Goal: Task Accomplishment & Management: Manage account settings

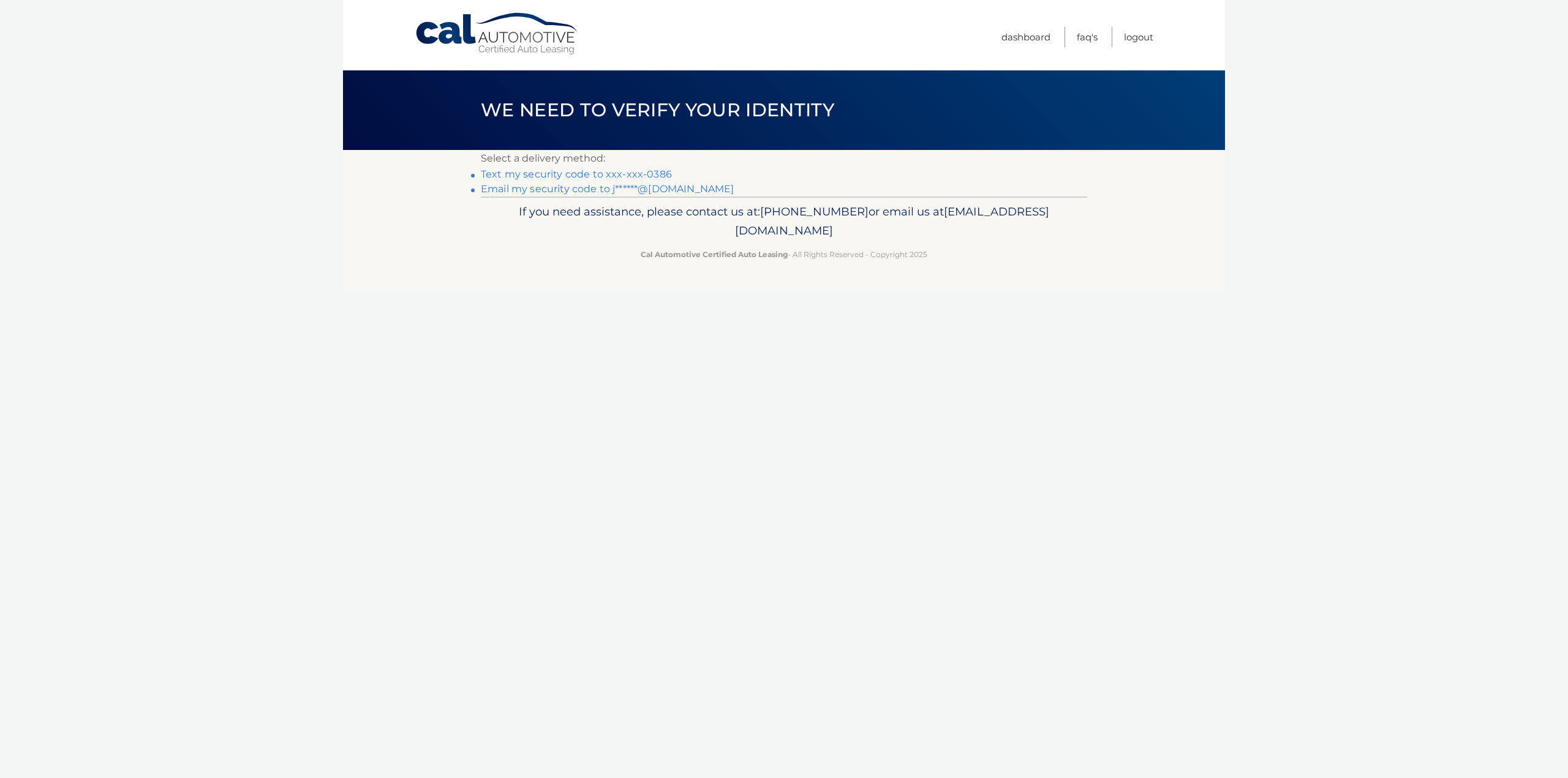
click at [587, 189] on link "Email my security code to j******@hotmail.com" at bounding box center [607, 189] width 254 height 12
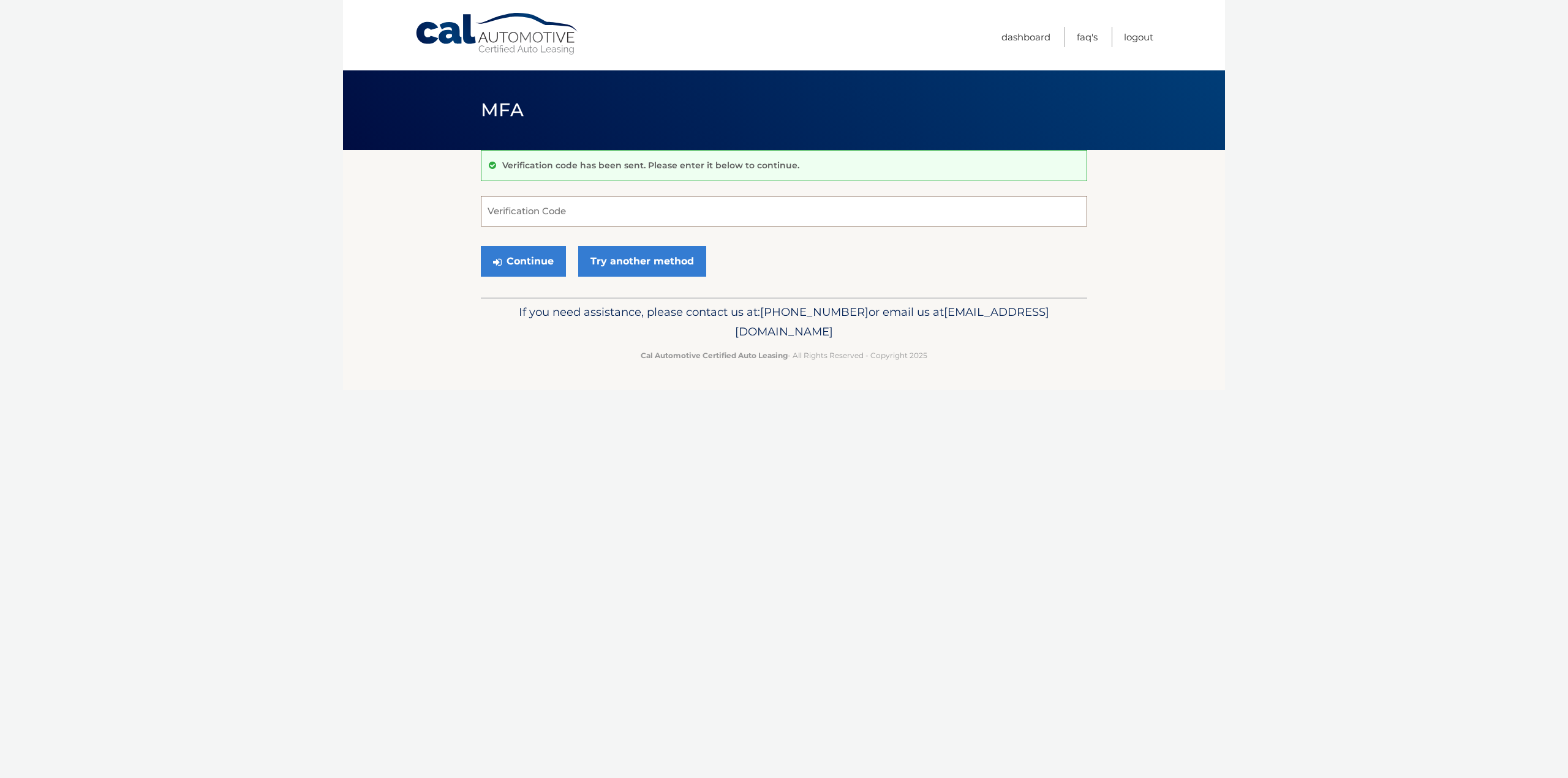
click at [616, 212] on input "Verification Code" at bounding box center [784, 212] width 606 height 31
paste input "146722"
type input "146722"
click at [517, 262] on button "Continue" at bounding box center [523, 262] width 85 height 31
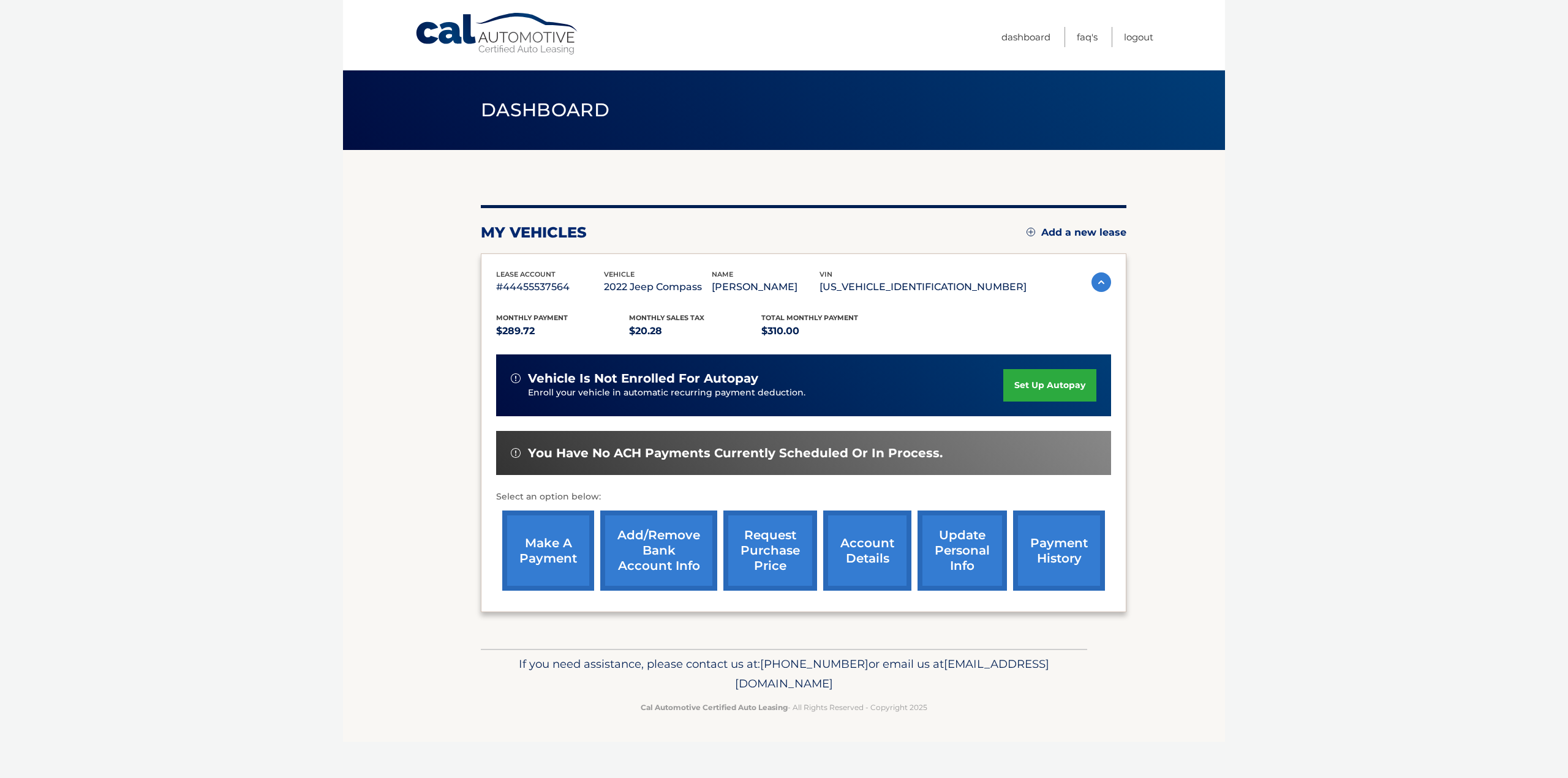
click at [552, 542] on link "make a payment" at bounding box center [548, 551] width 92 height 80
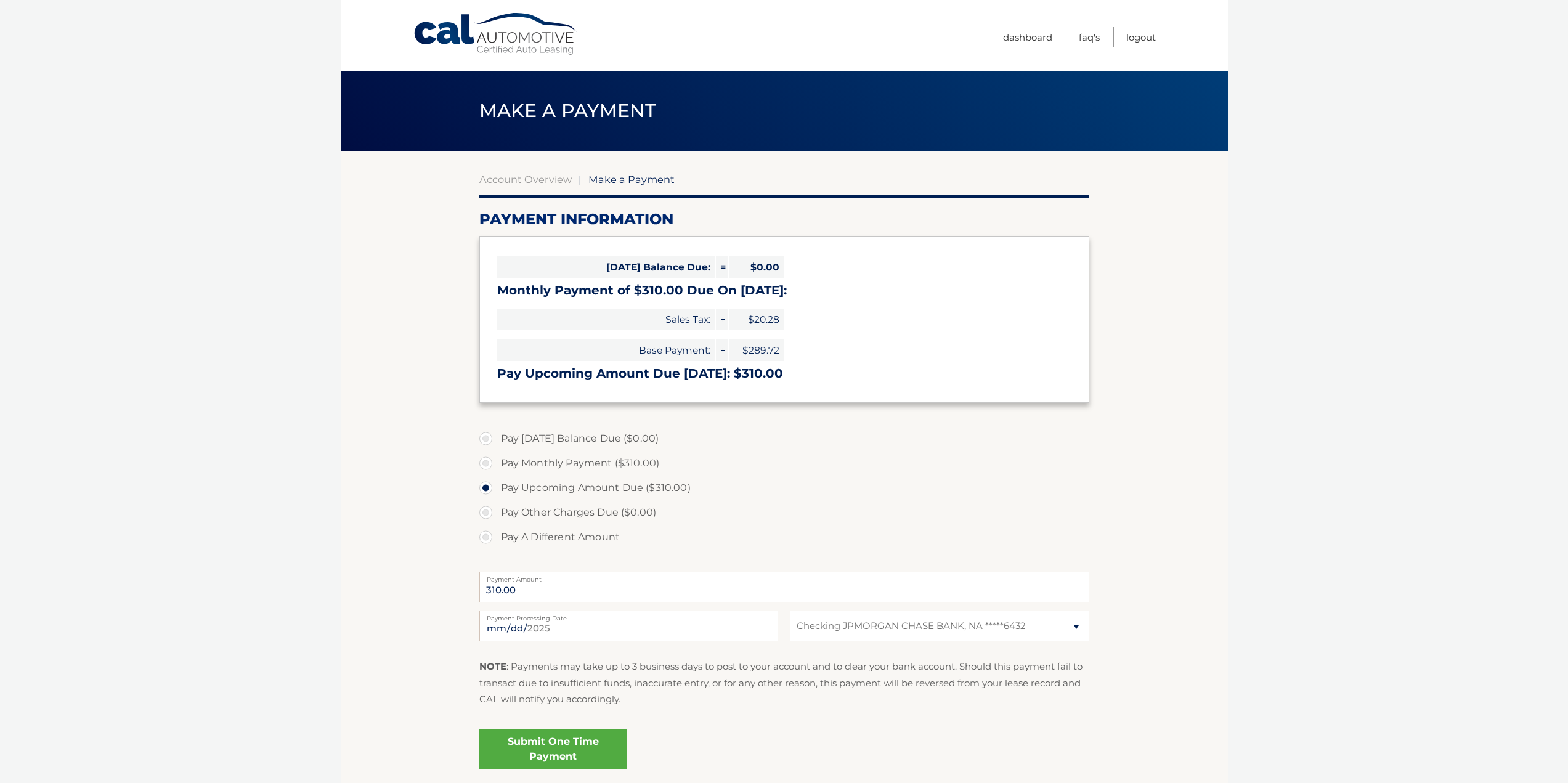
select select "ODlkNTJlNjktZDY0Ny00MWY0LTlhMDMtZjFlN2ZjY2M0ZThl"
click at [542, 742] on link "Submit One Time Payment" at bounding box center [553, 749] width 148 height 40
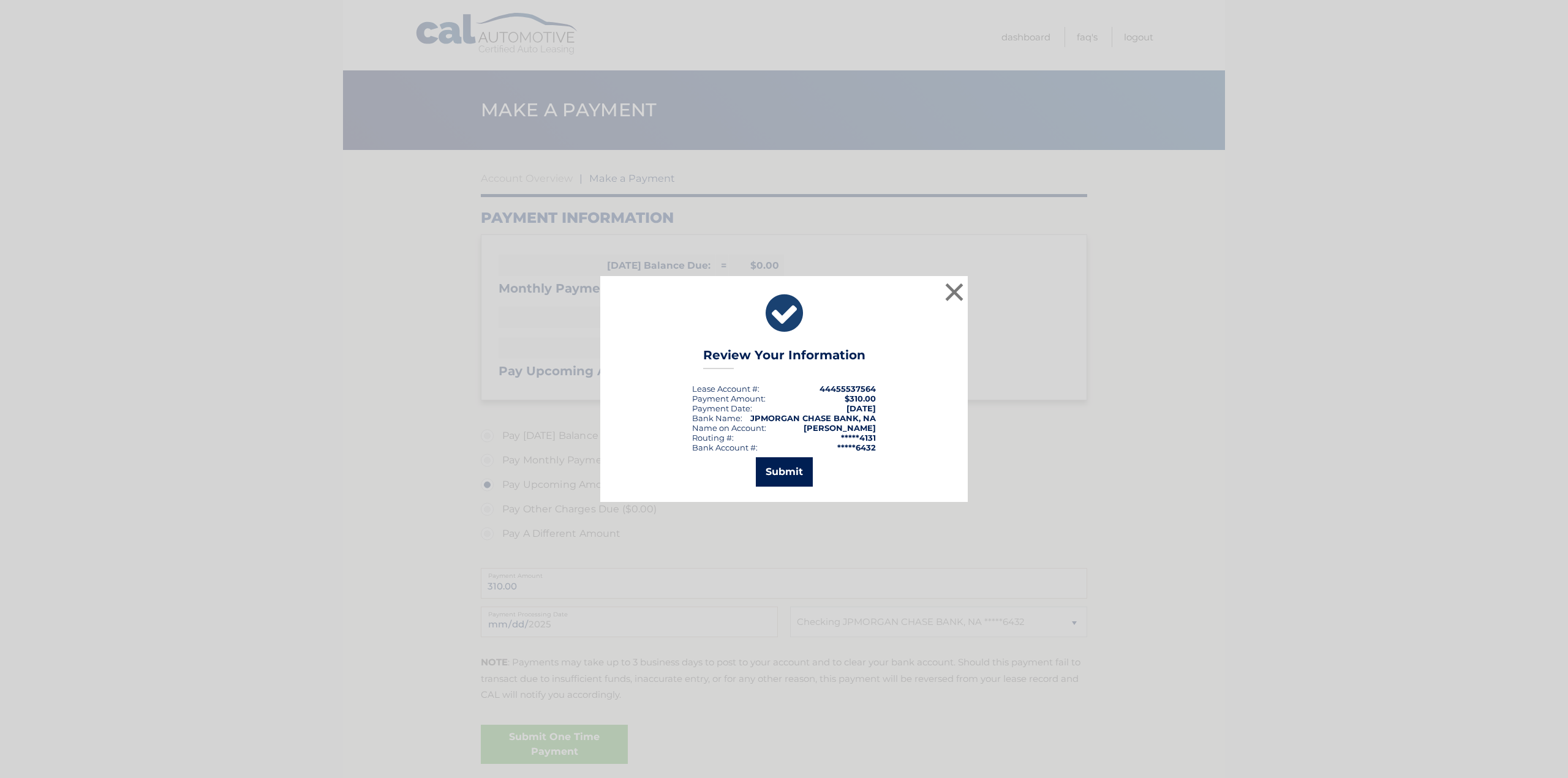
click at [791, 467] on button "Submit" at bounding box center [784, 472] width 57 height 30
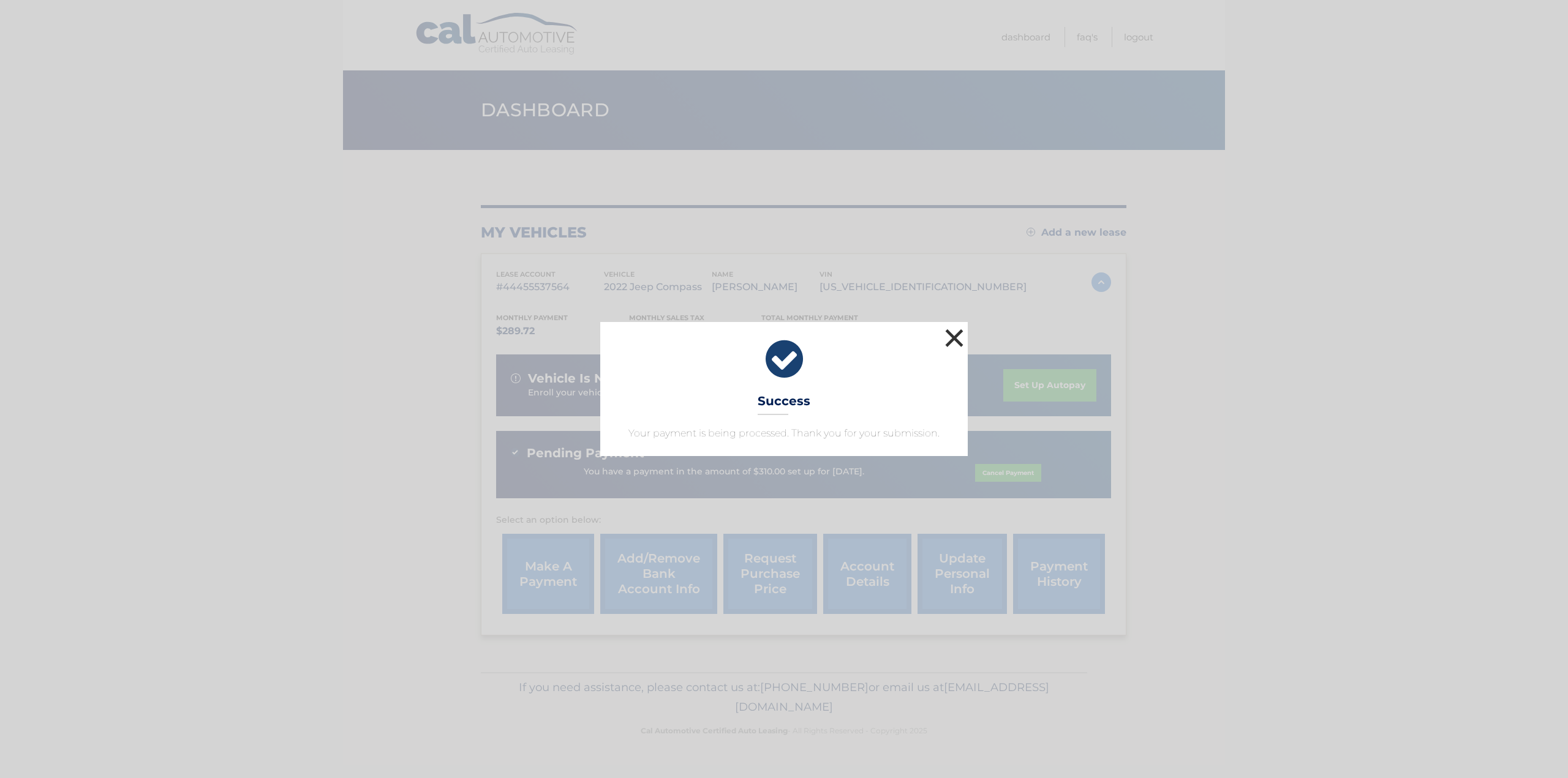
click at [954, 336] on button "×" at bounding box center [954, 338] width 25 height 25
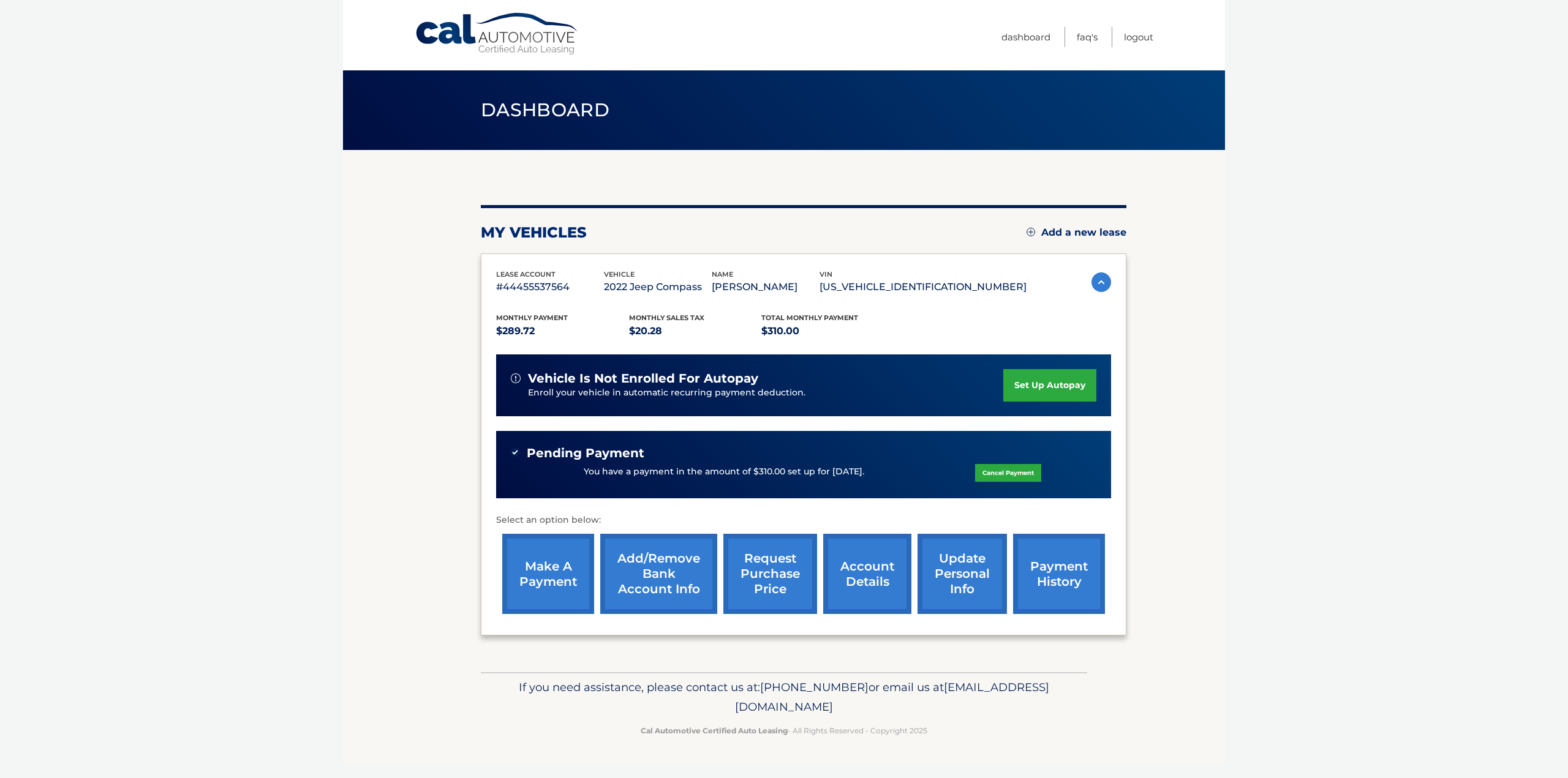
click at [765, 566] on link "request purchase price" at bounding box center [770, 574] width 94 height 80
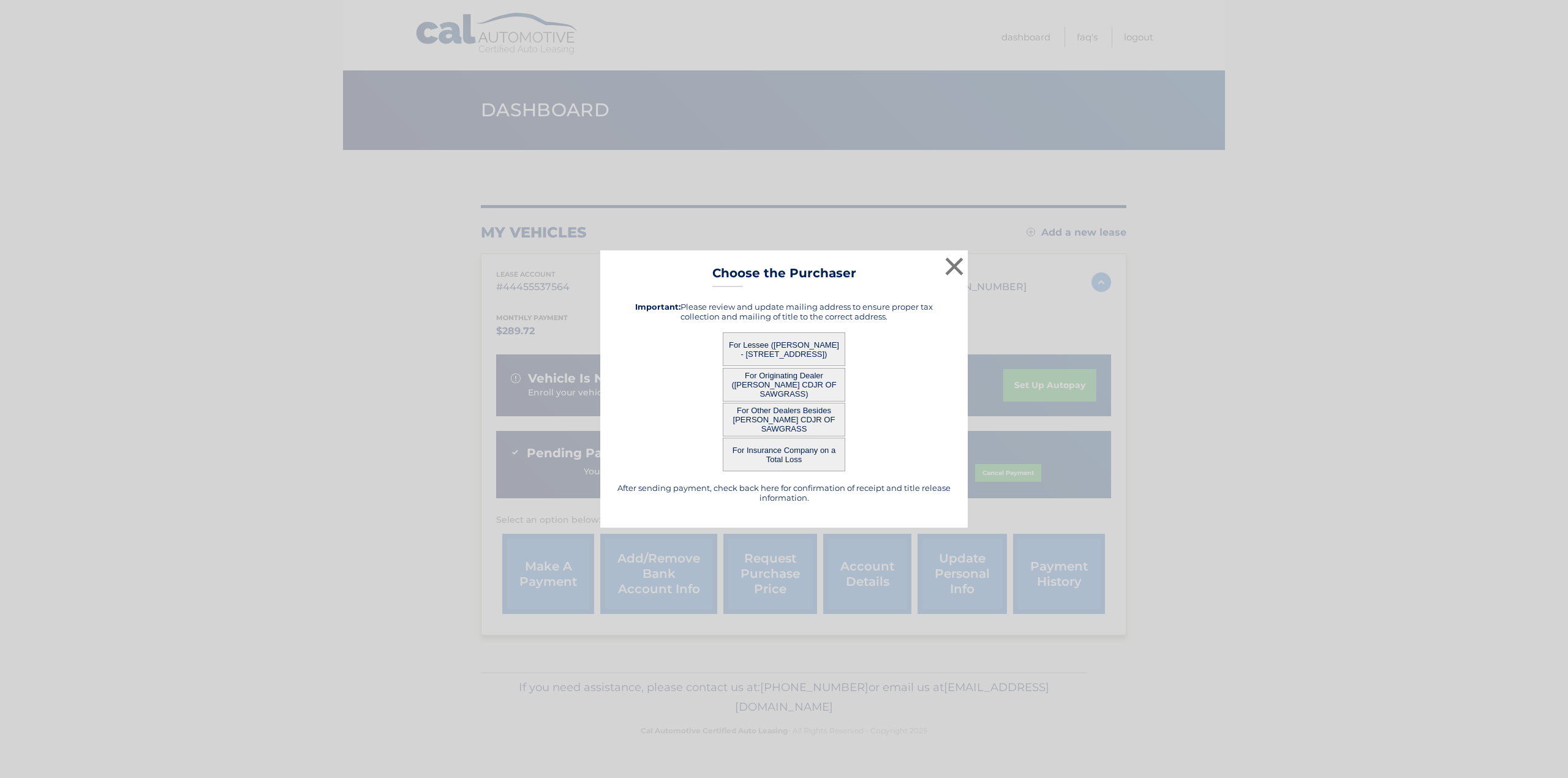
click at [783, 346] on button "For Lessee ([PERSON_NAME] - [STREET_ADDRESS])" at bounding box center [784, 349] width 122 height 34
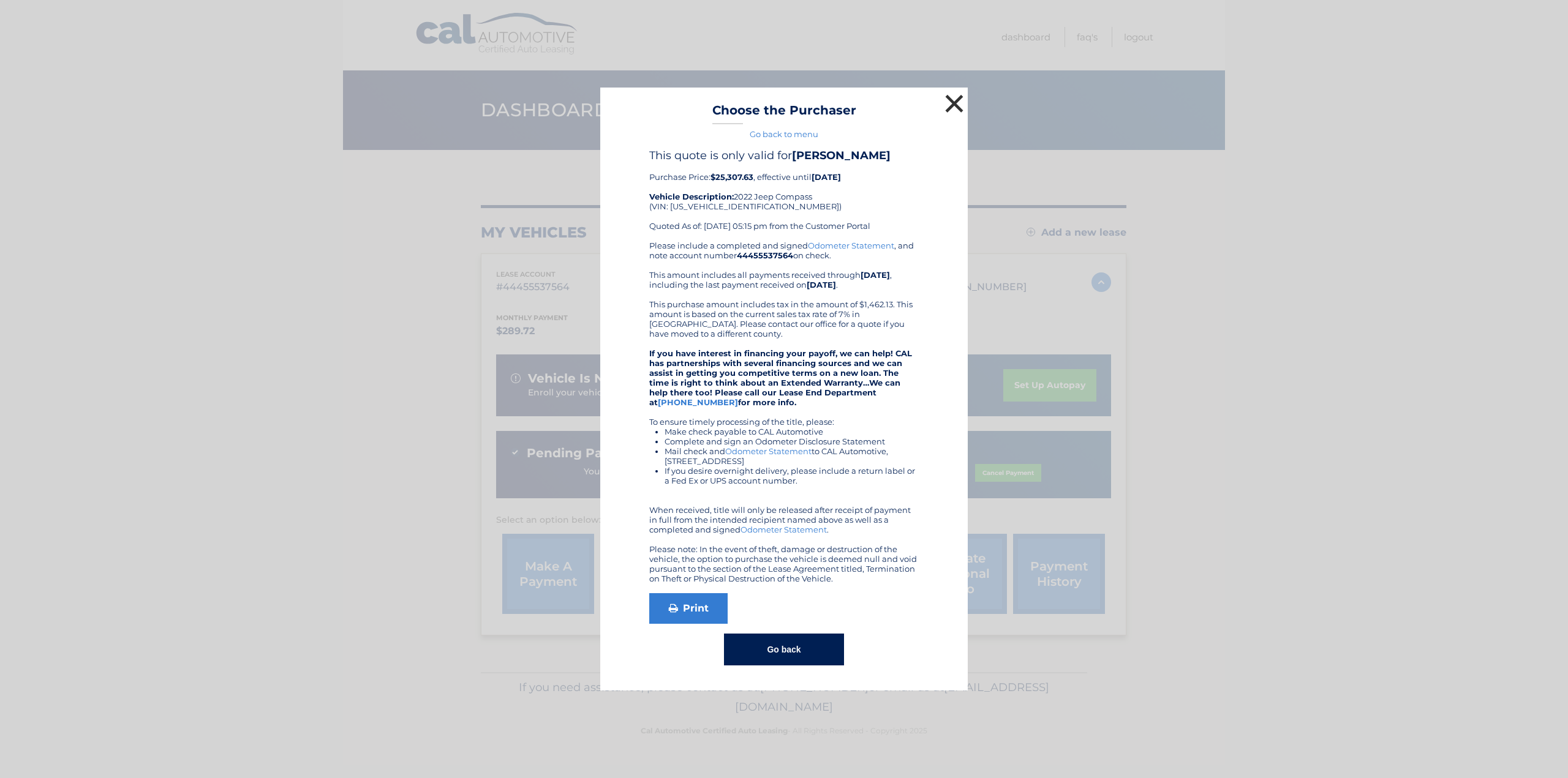
click at [946, 101] on button "×" at bounding box center [954, 104] width 25 height 25
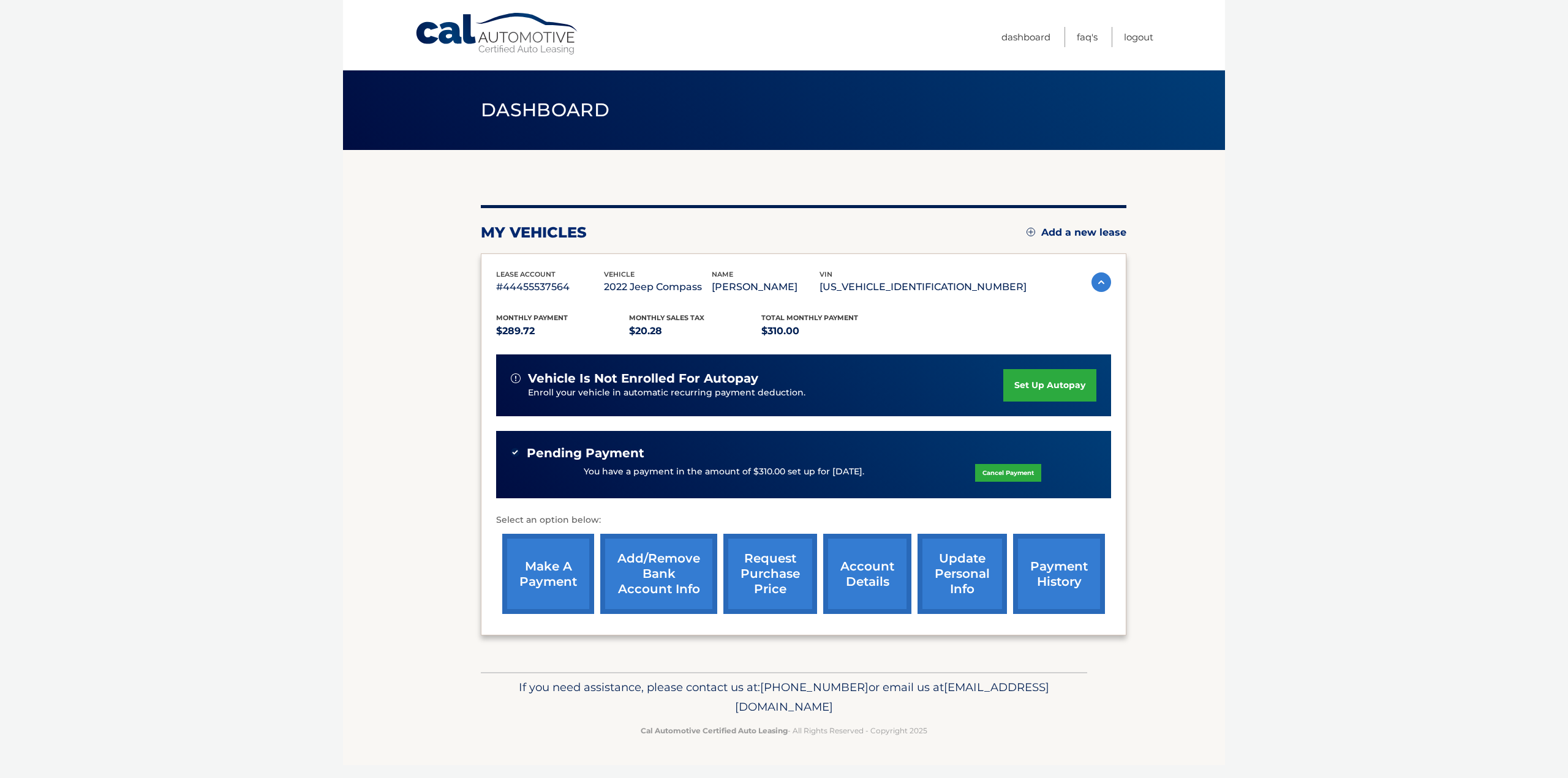
click at [1032, 566] on link "payment history" at bounding box center [1059, 574] width 92 height 80
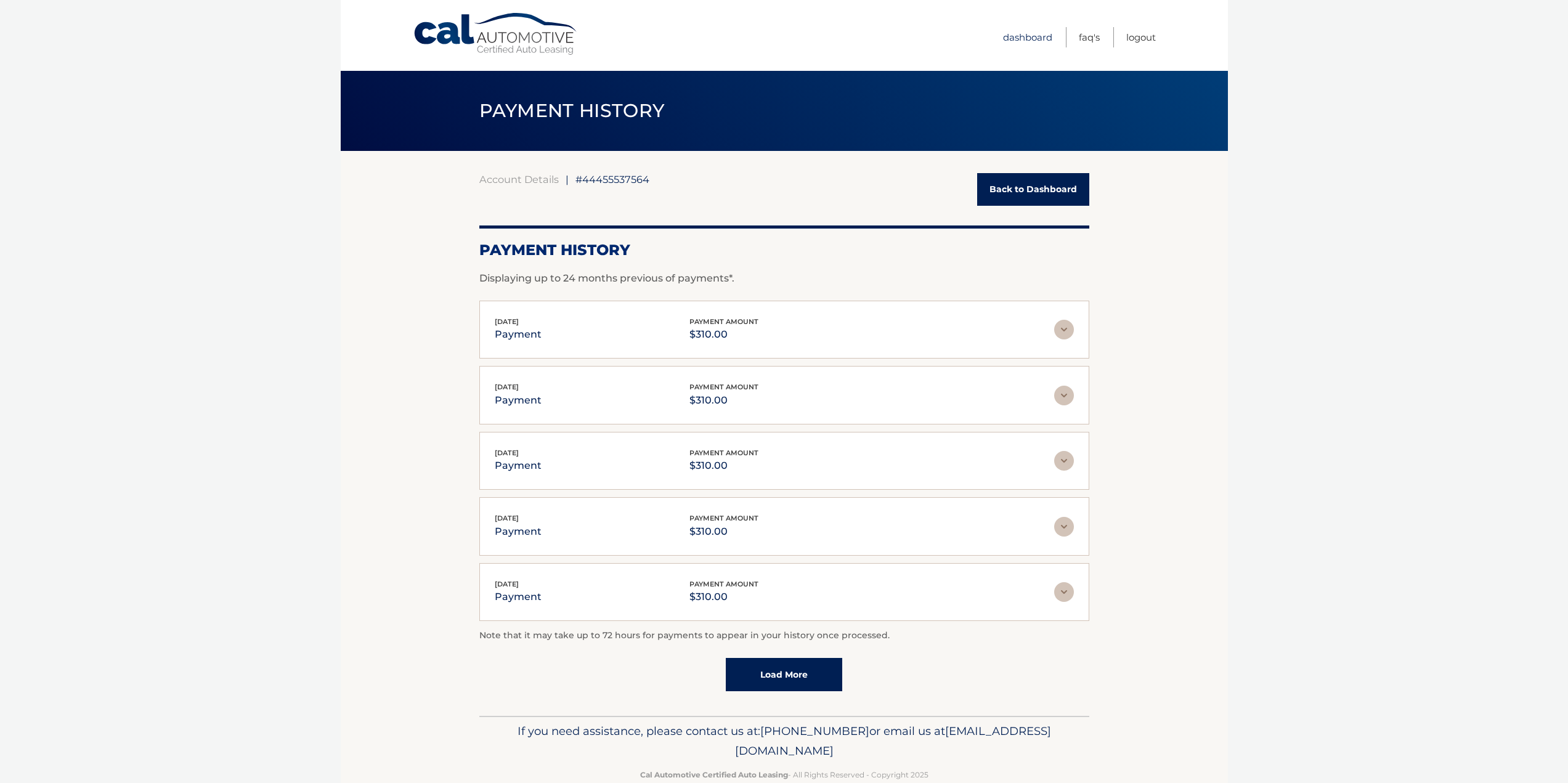
click at [1026, 37] on link "Dashboard" at bounding box center [1027, 37] width 49 height 20
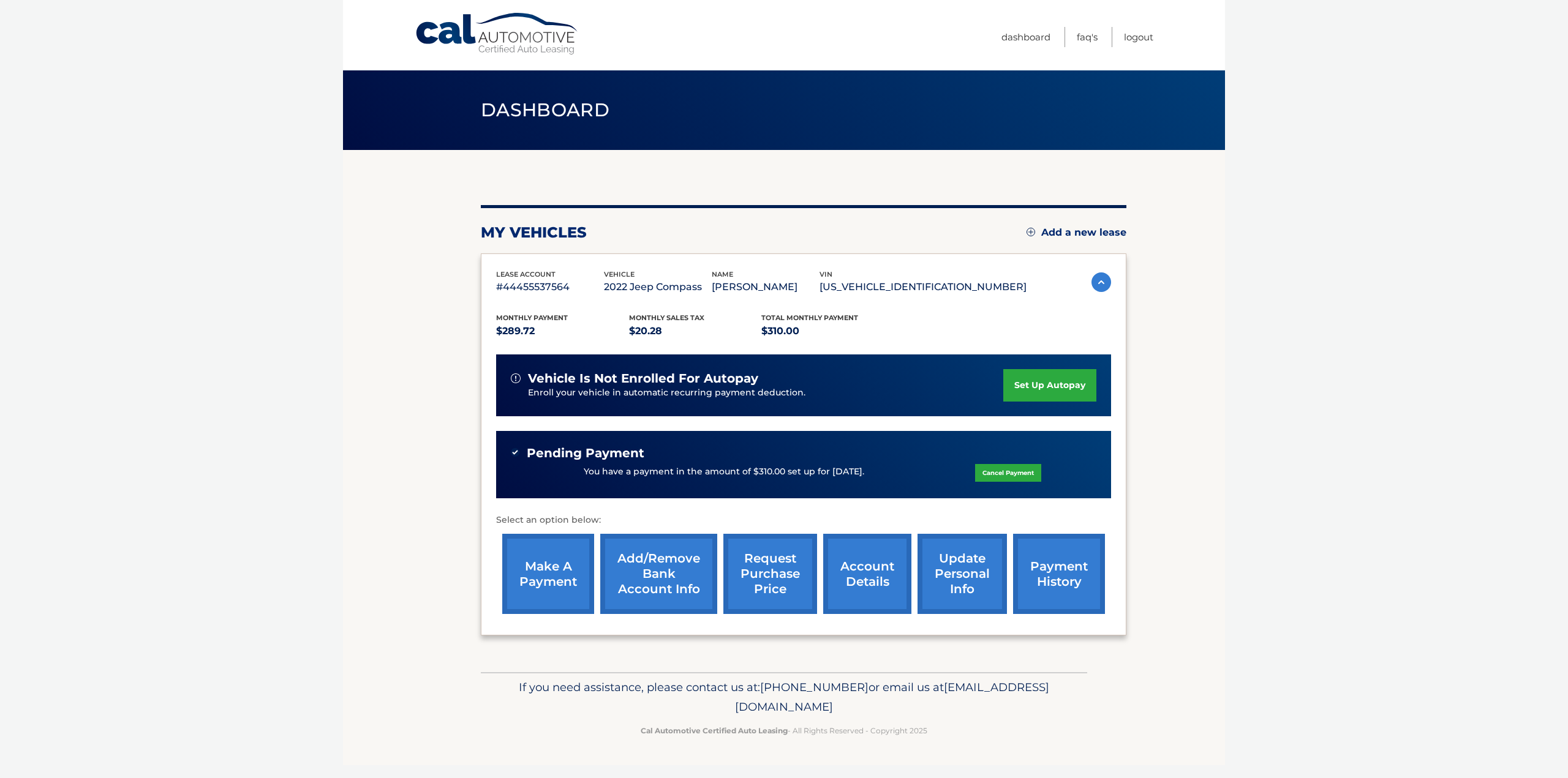
click at [857, 576] on link "account details" at bounding box center [867, 574] width 88 height 80
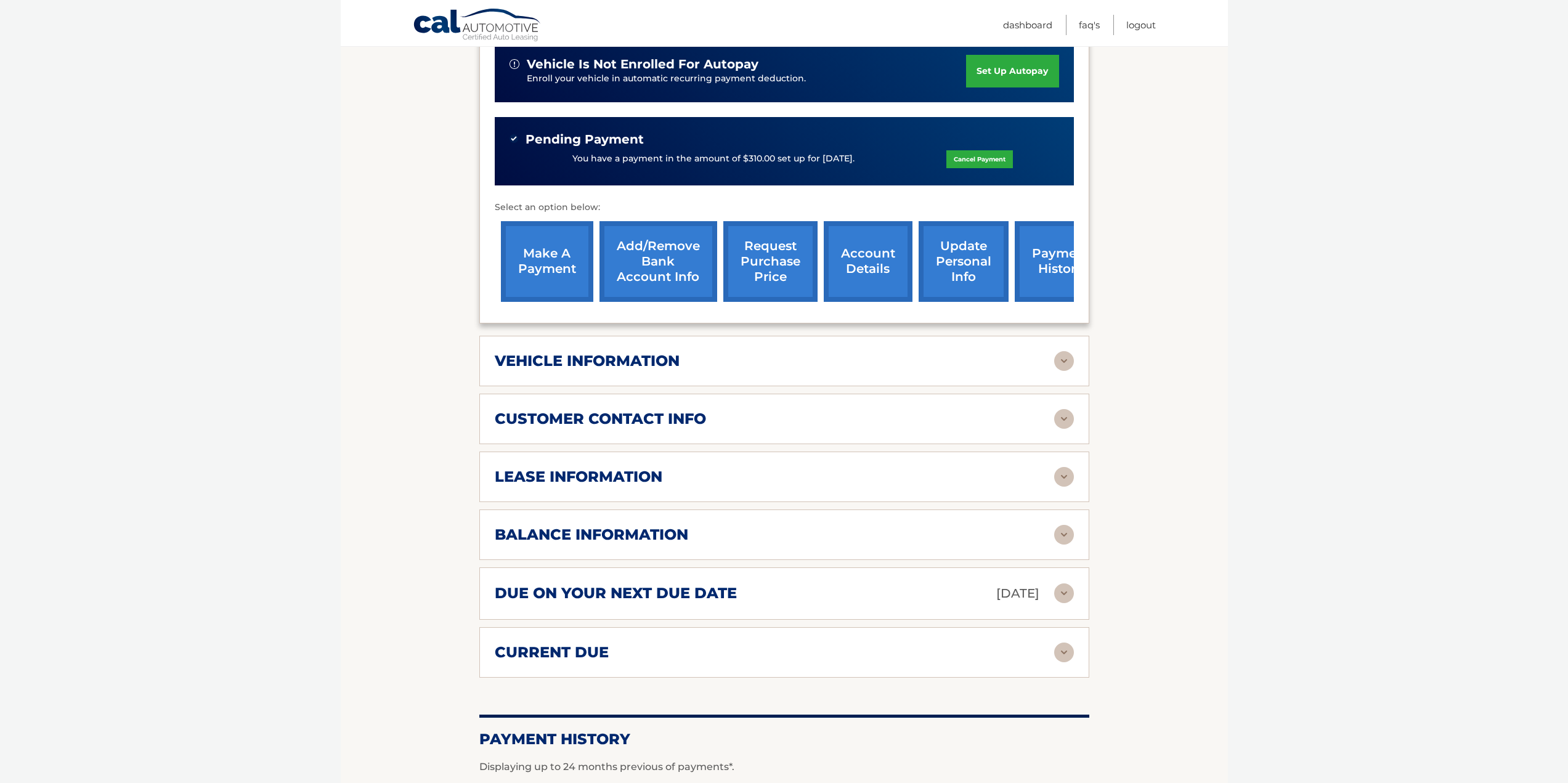
scroll to position [369, 0]
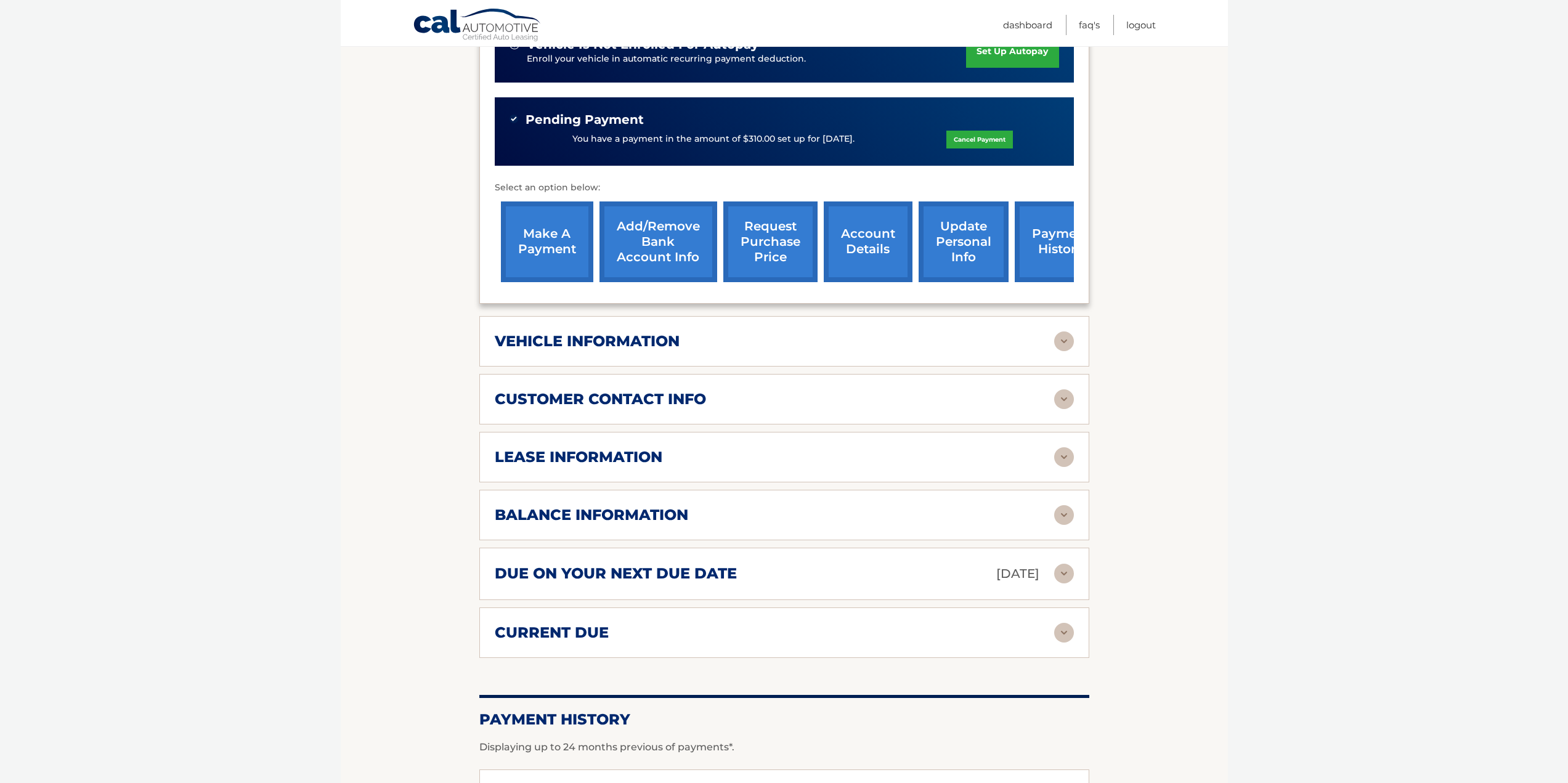
click at [1064, 447] on img at bounding box center [1064, 457] width 20 height 20
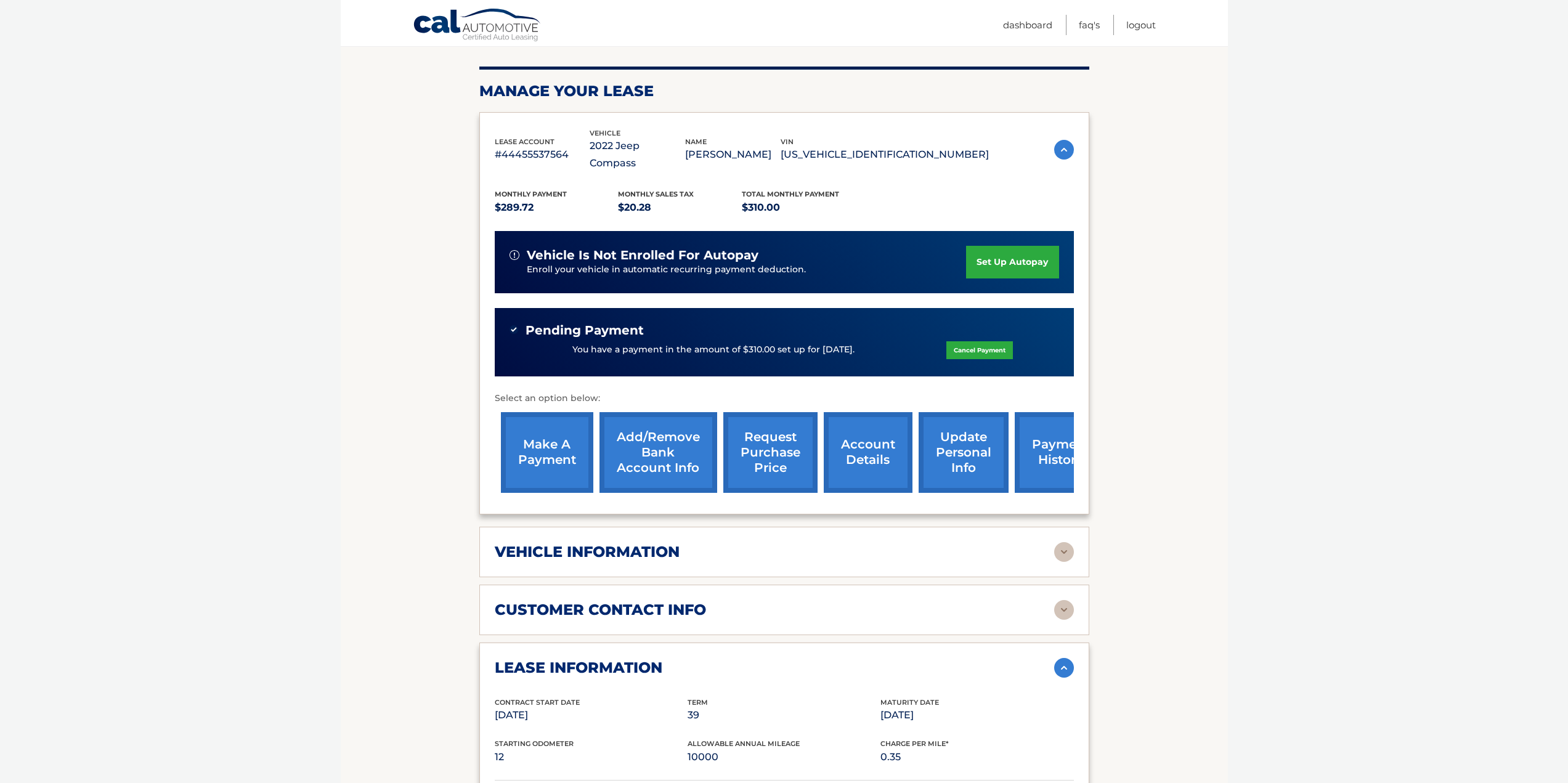
scroll to position [0, 0]
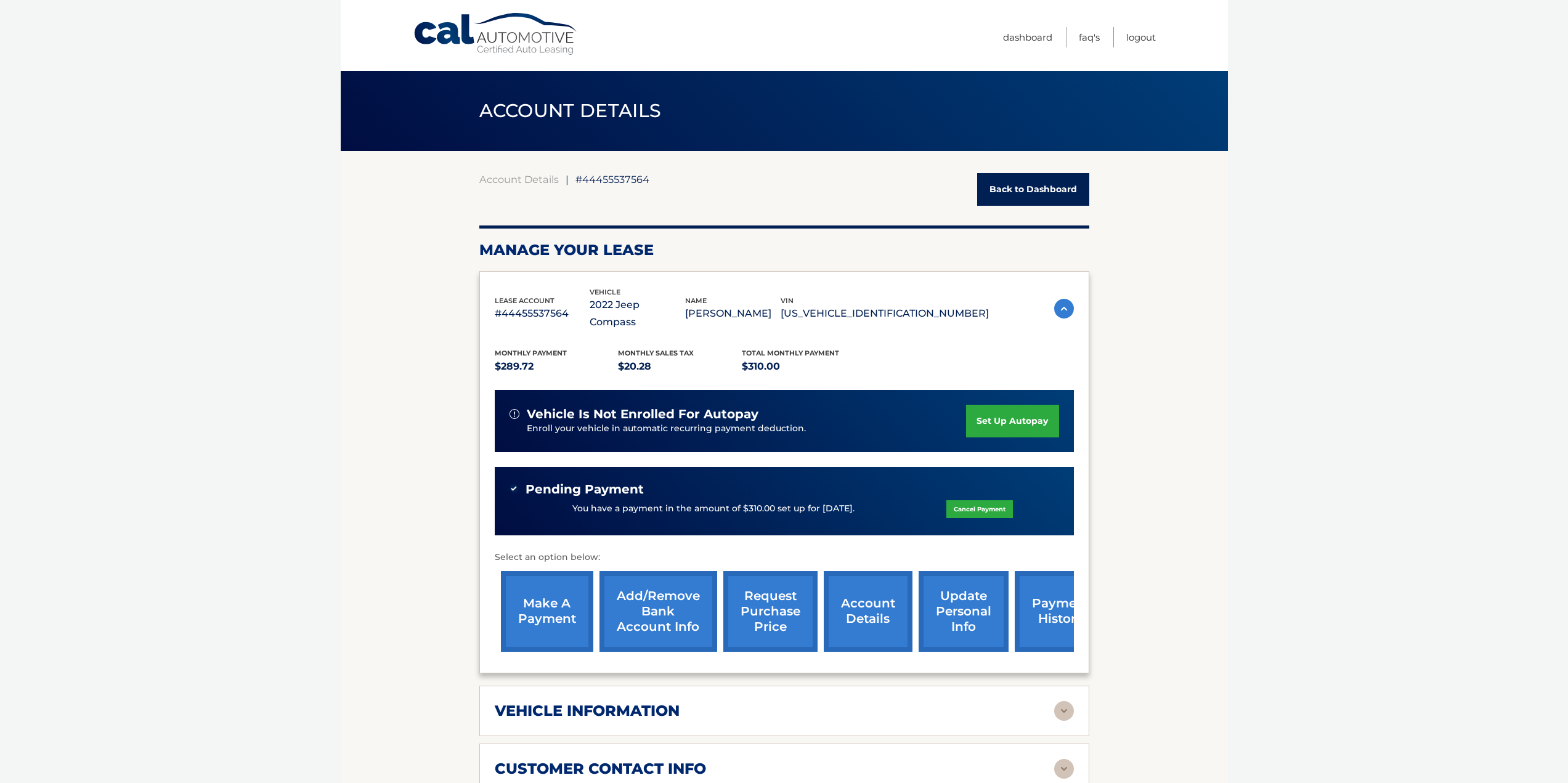
click at [1018, 189] on link "Back to Dashboard" at bounding box center [1033, 189] width 112 height 33
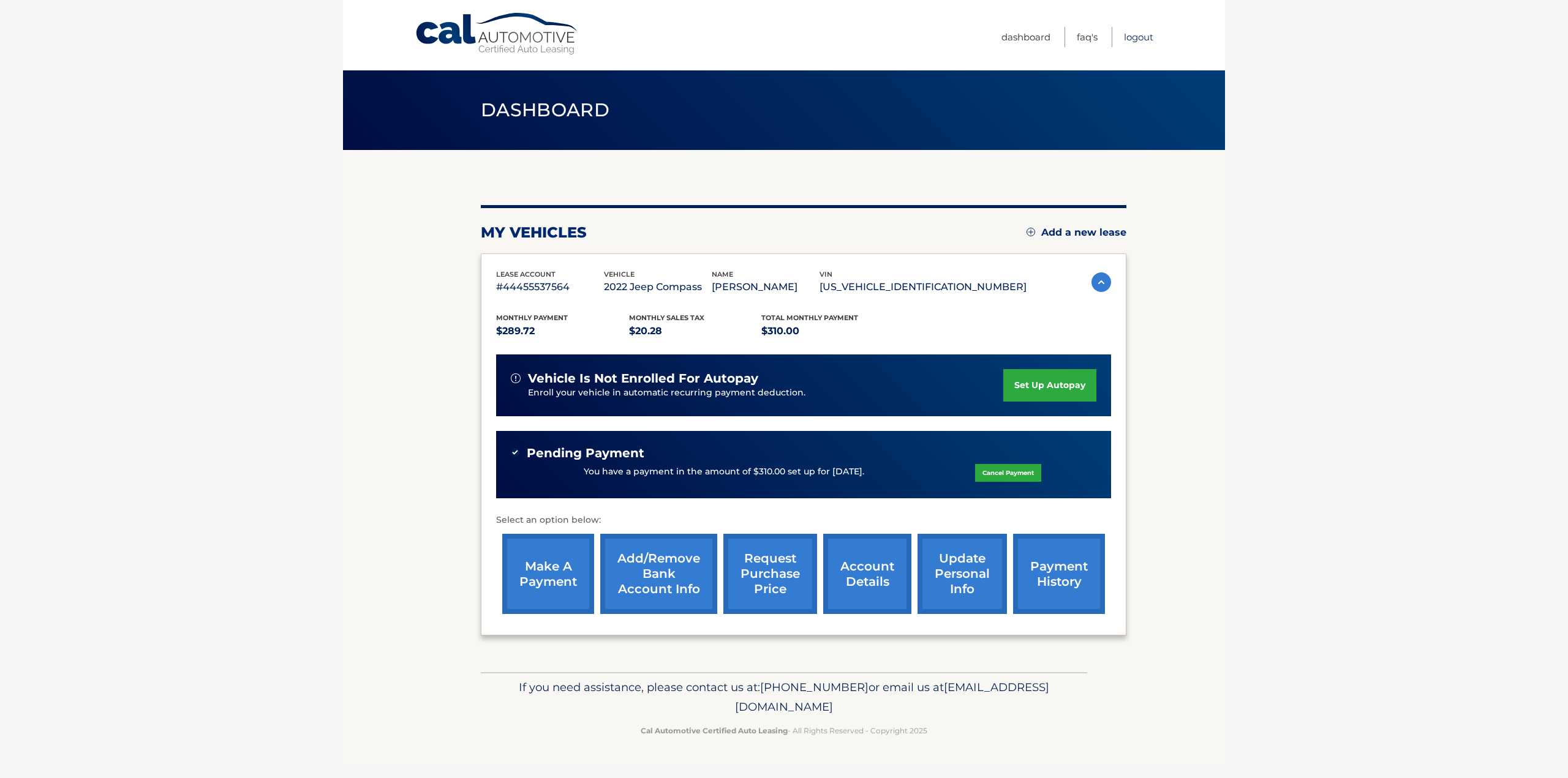
click at [1140, 31] on link "Logout" at bounding box center [1139, 37] width 30 height 20
